Goal: Navigation & Orientation: Find specific page/section

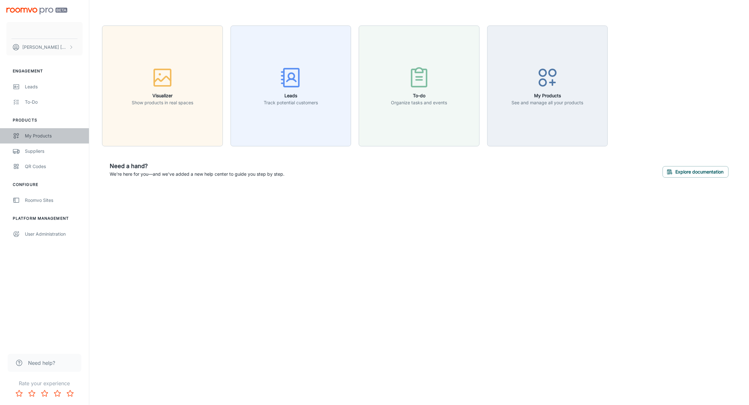
click at [44, 134] on div "My Products" at bounding box center [54, 135] width 58 height 7
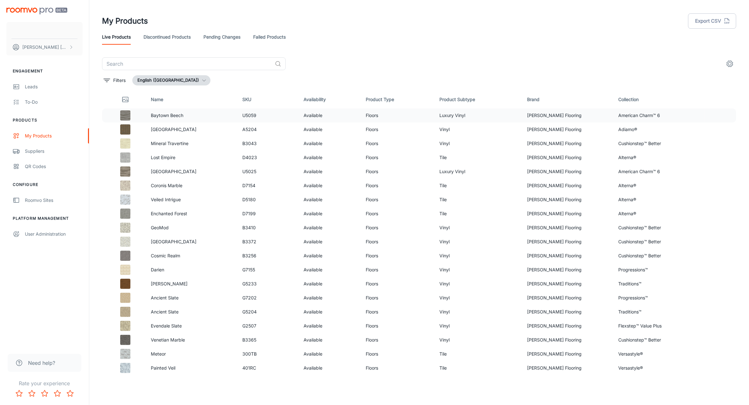
click at [189, 118] on p "Baytown Beech" at bounding box center [191, 115] width 81 height 7
click at [160, 40] on link "Discontinued Products" at bounding box center [166, 36] width 47 height 15
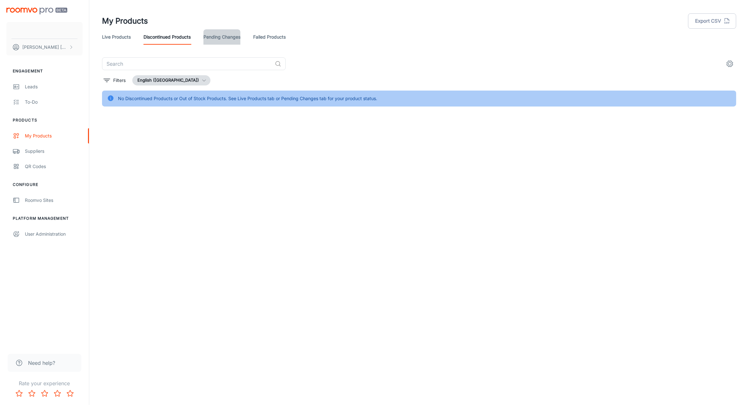
click at [224, 43] on link "Pending Changes" at bounding box center [221, 36] width 37 height 15
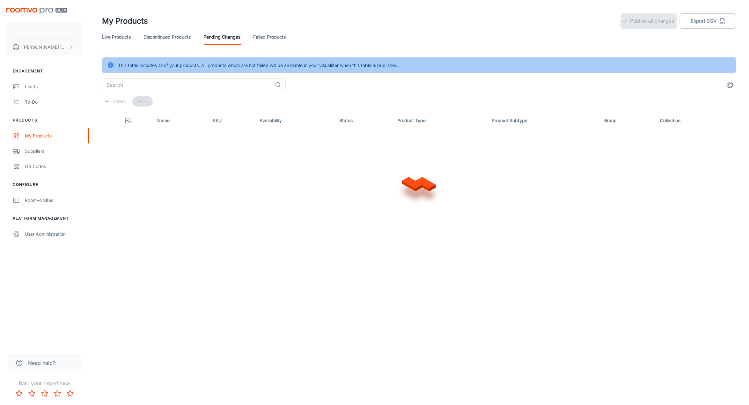
click at [286, 40] on link "Failed Products" at bounding box center [269, 36] width 33 height 15
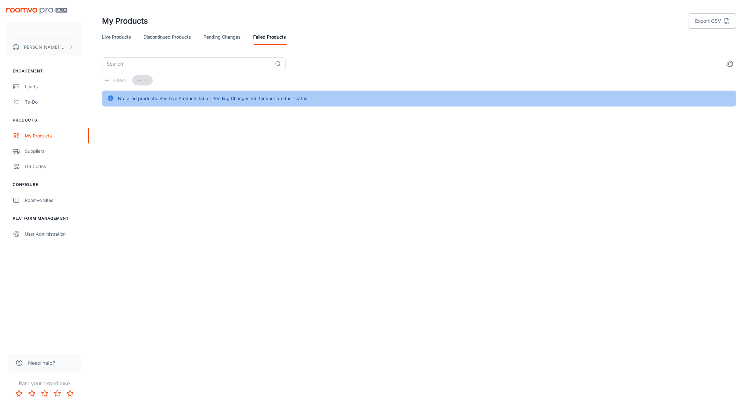
click at [43, 8] on img "scrollable content" at bounding box center [36, 11] width 61 height 7
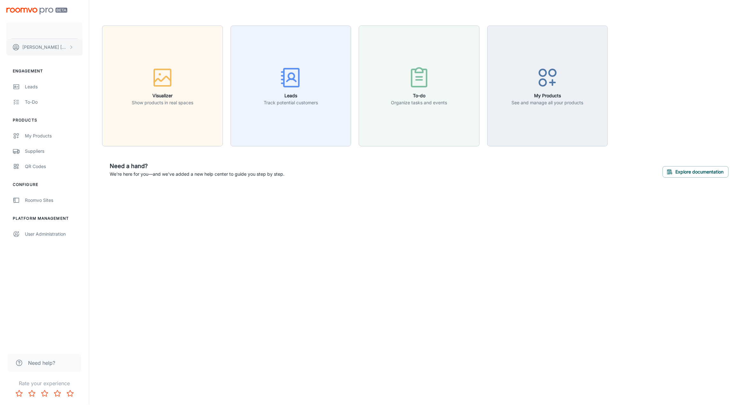
click at [42, 45] on p "[PERSON_NAME]" at bounding box center [44, 47] width 45 height 7
click at [195, 252] on div at bounding box center [374, 202] width 749 height 405
click at [50, 139] on div "My Products" at bounding box center [54, 135] width 58 height 7
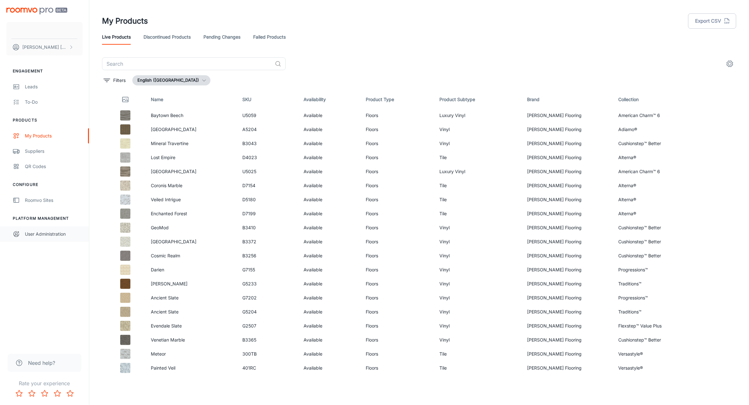
click at [47, 237] on div "User Administration" at bounding box center [54, 233] width 58 height 7
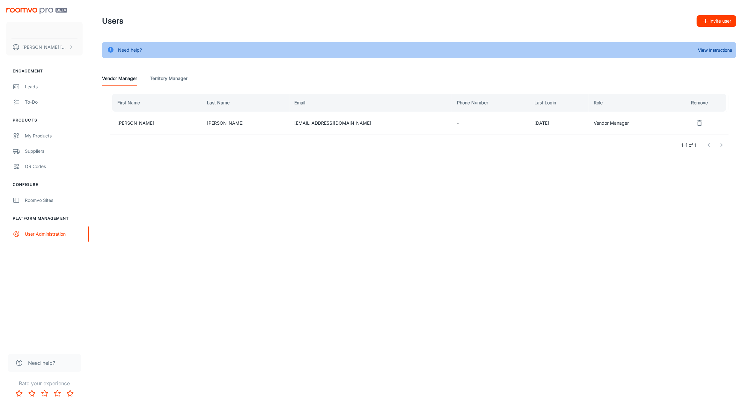
click at [40, 18] on div "[PERSON_NAME]" at bounding box center [44, 30] width 89 height 61
click at [41, 12] on img "scrollable content" at bounding box center [36, 11] width 61 height 7
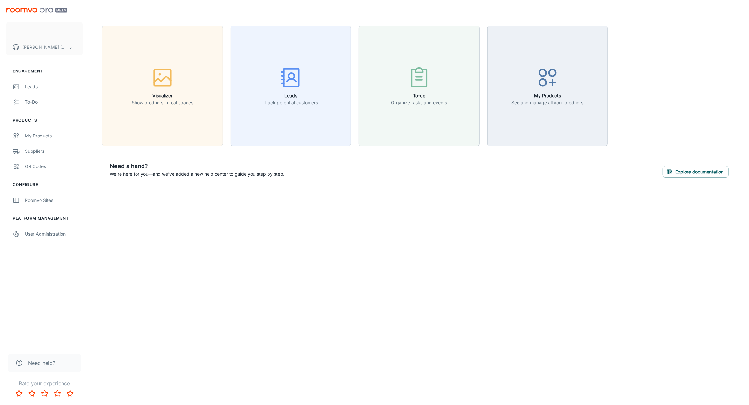
click at [188, 213] on div "Leonardo Zhu Engagement Leads To-do Products My Products Suppliers QR Codes Con…" at bounding box center [374, 202] width 749 height 405
click at [47, 11] on img "scrollable content" at bounding box center [36, 11] width 61 height 7
click at [41, 45] on p "[PERSON_NAME]" at bounding box center [44, 47] width 45 height 7
click at [48, 28] on div at bounding box center [374, 202] width 749 height 405
click at [40, 31] on button "scrollable content" at bounding box center [44, 30] width 76 height 17
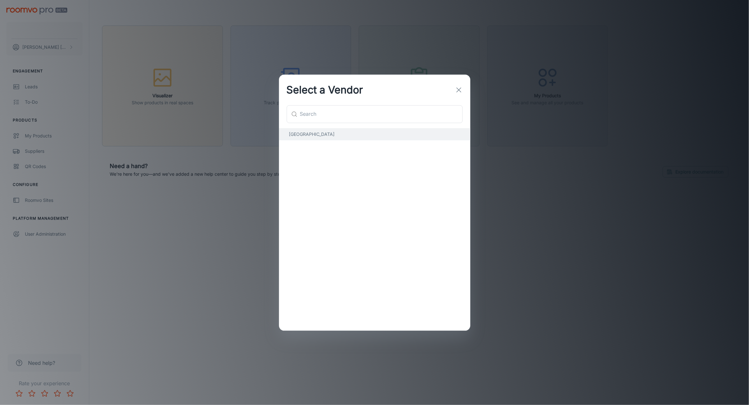
click at [460, 86] on icon "button" at bounding box center [459, 90] width 8 height 8
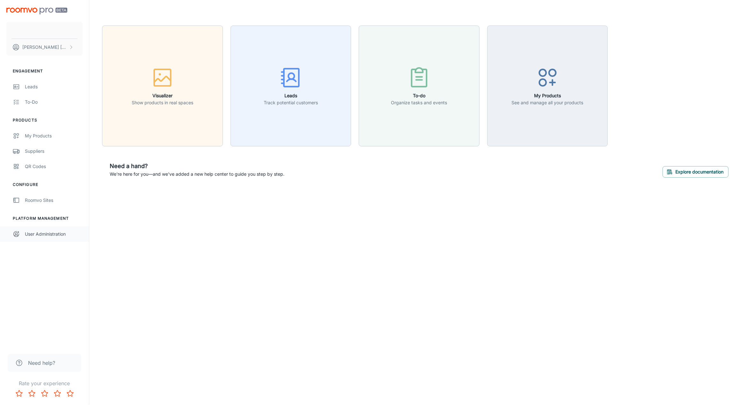
click at [58, 239] on link "User Administration" at bounding box center [44, 233] width 89 height 15
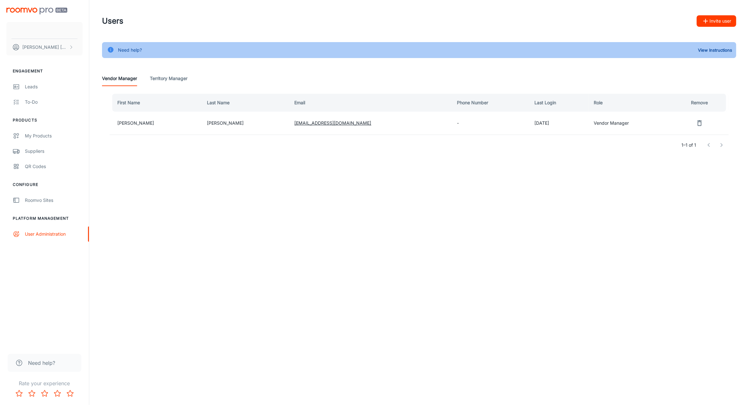
click at [41, 19] on div "[PERSON_NAME]" at bounding box center [44, 30] width 89 height 61
click at [41, 8] on img "scrollable content" at bounding box center [36, 11] width 61 height 7
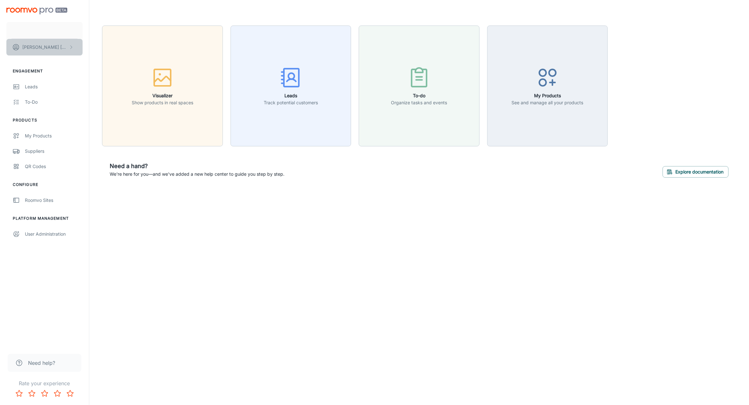
click at [37, 48] on p "[PERSON_NAME]" at bounding box center [44, 47] width 45 height 7
click at [37, 33] on div at bounding box center [374, 202] width 749 height 405
click at [37, 33] on button "scrollable content" at bounding box center [44, 30] width 76 height 17
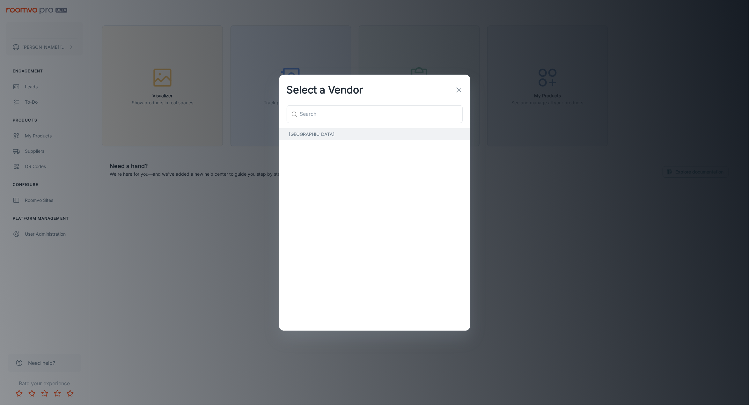
drag, startPoint x: 134, startPoint y: 273, endPoint x: 130, endPoint y: 273, distance: 3.5
click at [134, 273] on div "Select a Vendor ​ ​ [GEOGRAPHIC_DATA]" at bounding box center [374, 202] width 749 height 405
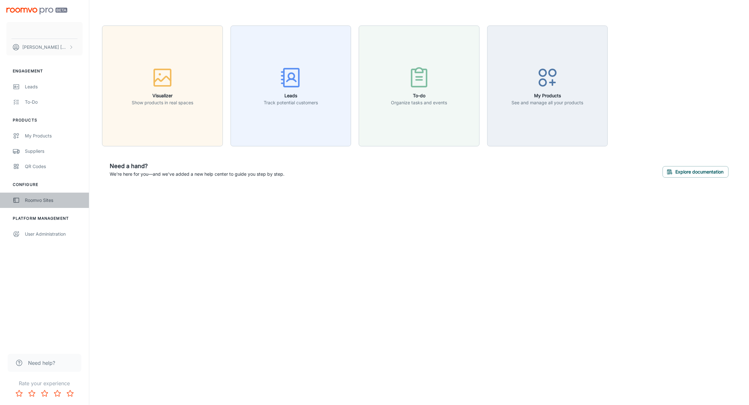
click at [34, 205] on link "Roomvo Sites" at bounding box center [44, 199] width 89 height 15
click at [52, 14] on div "[PERSON_NAME]" at bounding box center [44, 30] width 89 height 61
click at [45, 12] on img "scrollable content" at bounding box center [36, 11] width 61 height 7
click at [26, 172] on link "QR Codes" at bounding box center [44, 166] width 89 height 15
